Goal: Register for event/course

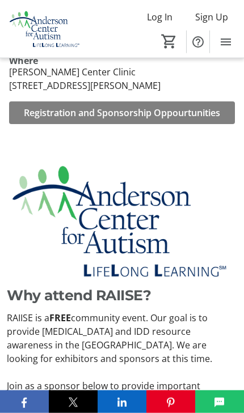
scroll to position [503, 0]
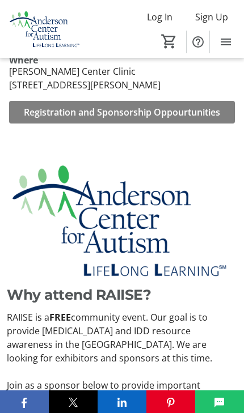
click at [41, 119] on span "Registration and Sponsorship Oppourtunities" at bounding box center [122, 112] width 196 height 14
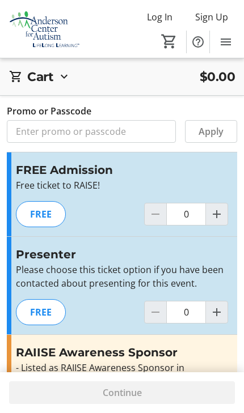
click at [223, 210] on span "Increment by one" at bounding box center [217, 215] width 22 height 22
click at [226, 210] on span "Increment by one" at bounding box center [217, 215] width 22 height 22
click at [225, 208] on span "Increment by one" at bounding box center [217, 215] width 22 height 22
type input "3"
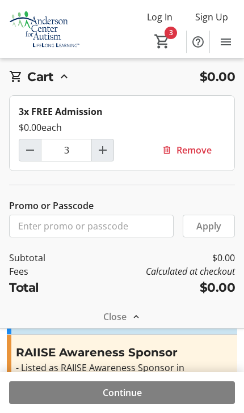
click at [118, 395] on span "Continue" at bounding box center [122, 393] width 39 height 14
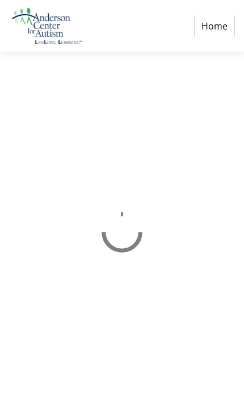
select select "US"
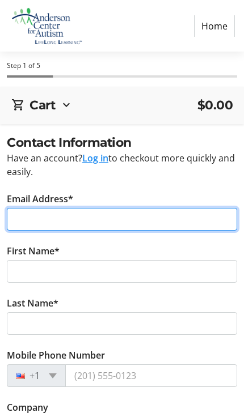
click at [36, 223] on input "Email Address*" at bounding box center [122, 219] width 230 height 23
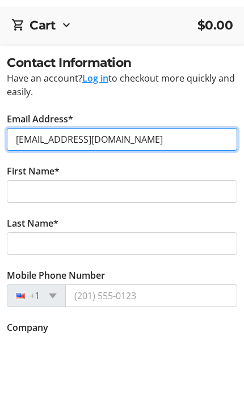
type input "[EMAIL_ADDRESS][DOMAIN_NAME]"
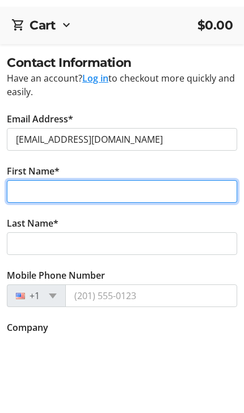
click at [24, 260] on input "First Name*" at bounding box center [122, 271] width 230 height 23
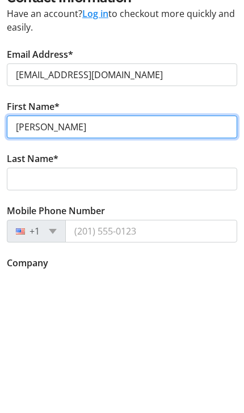
type input "[PERSON_NAME]"
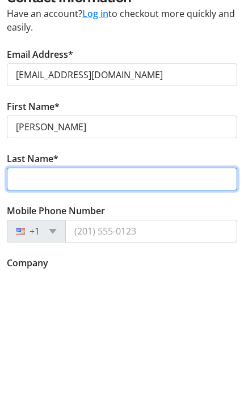
click at [24, 312] on input "Last Name*" at bounding box center [122, 323] width 230 height 23
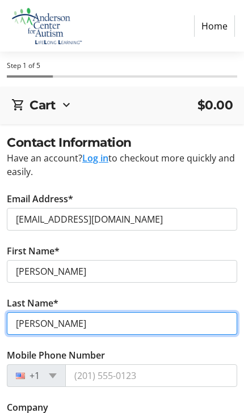
type input "[PERSON_NAME]"
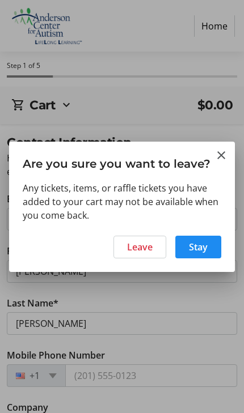
click at [230, 243] on div "Leave Stay" at bounding box center [122, 250] width 226 height 43
click at [204, 248] on span "Stay" at bounding box center [198, 247] width 19 height 14
click at [153, 242] on span "Leave" at bounding box center [140, 247] width 26 height 14
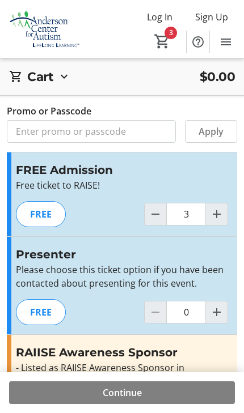
click at [158, 213] on mat-icon "Decrement by one" at bounding box center [156, 215] width 14 height 14
click at [155, 215] on mat-icon "Decrement by one" at bounding box center [156, 215] width 14 height 14
click at [161, 212] on mat-icon "Decrement by one" at bounding box center [156, 215] width 14 height 14
type input "0"
click at [160, 214] on div at bounding box center [155, 214] width 23 height 23
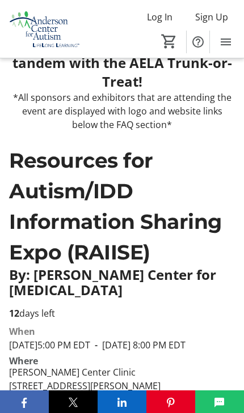
scroll to position [61, 0]
